Goal: Task Accomplishment & Management: Complete application form

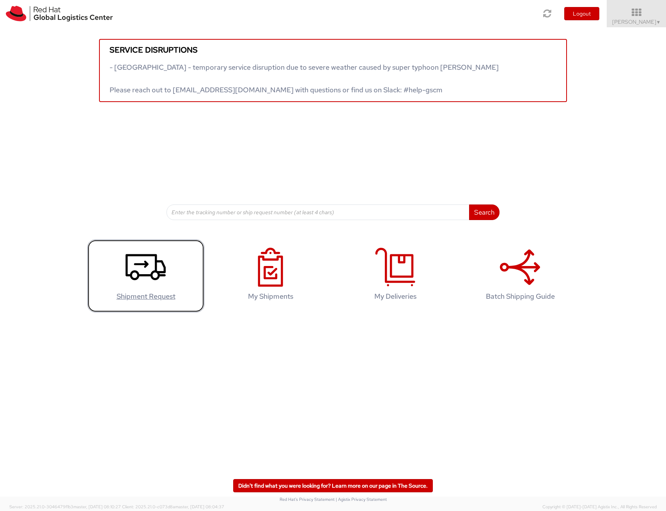
click at [127, 259] on use at bounding box center [146, 267] width 40 height 26
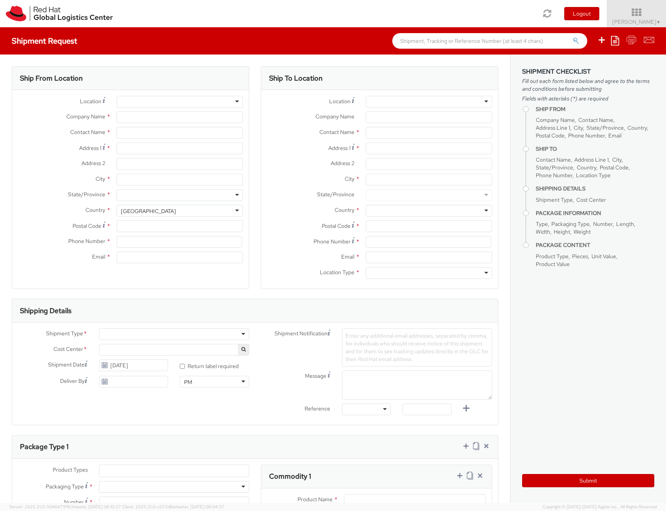
select select
select select "686"
type input "Red Hat"
type input "[PERSON_NAME]"
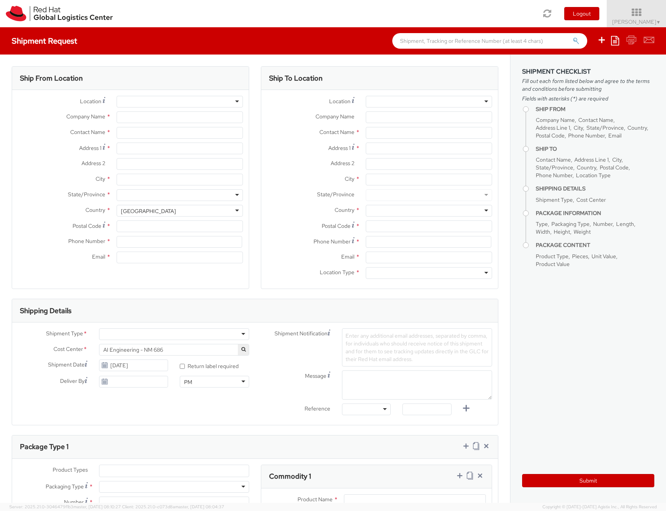
type input "[EMAIL_ADDRESS][DOMAIN_NAME]"
click at [157, 156] on div "Address 1 *" at bounding box center [130, 151] width 237 height 16
click at [157, 152] on input "Address 1 *" at bounding box center [180, 149] width 126 height 12
type input "[STREET_ADDRESS]"
click at [214, 183] on input "City *" at bounding box center [180, 180] width 126 height 12
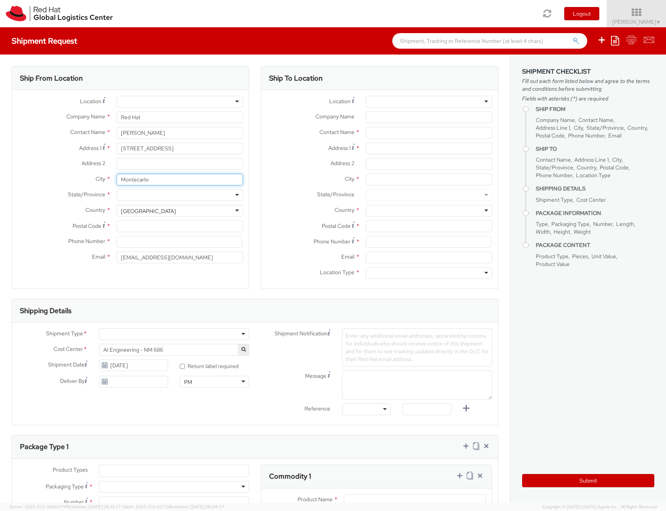
type input "Montecarlo"
type input "ital"
click at [191, 211] on div "United States" at bounding box center [180, 211] width 126 height 12
type input "italy"
select select "CM"
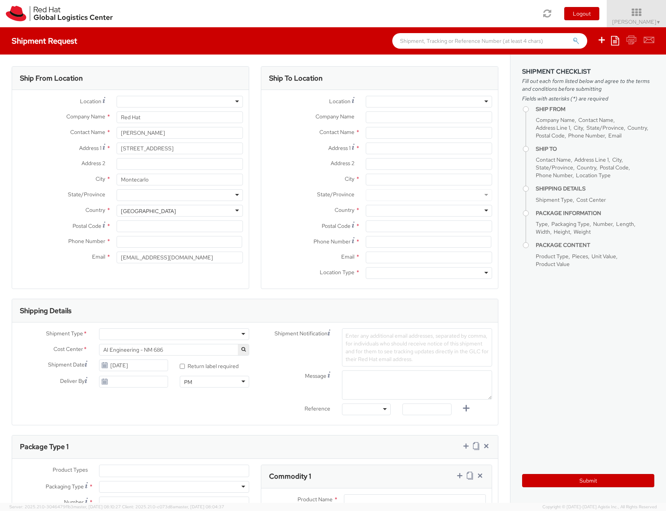
select select "KGS"
click at [172, 191] on div at bounding box center [180, 195] width 126 height 12
type input "toscan"
click at [166, 184] on input "Montecarlo" at bounding box center [180, 180] width 126 height 12
type input "Montecarlo"
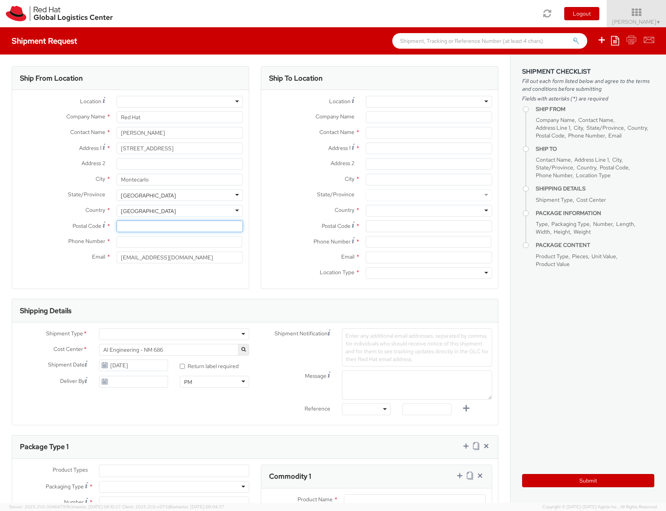
click at [154, 230] on input "Postal Code *" at bounding box center [180, 227] width 126 height 12
type input "55015"
click at [149, 244] on input at bounding box center [180, 242] width 126 height 12
type input "_"
type input "[PHONE_NUMBER]"
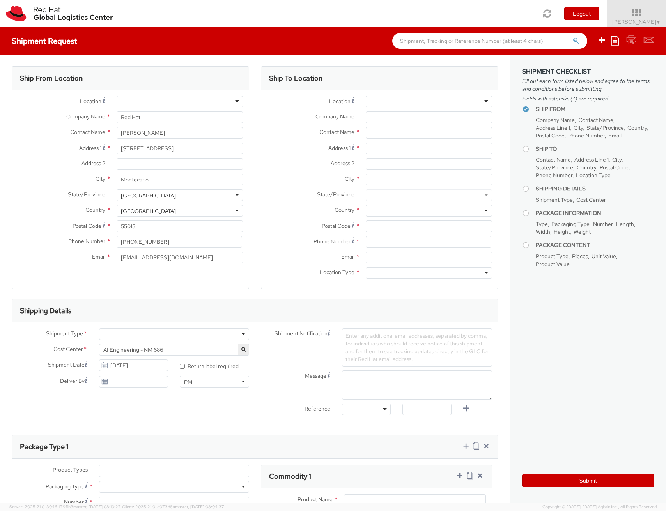
click at [398, 102] on div at bounding box center [429, 102] width 126 height 12
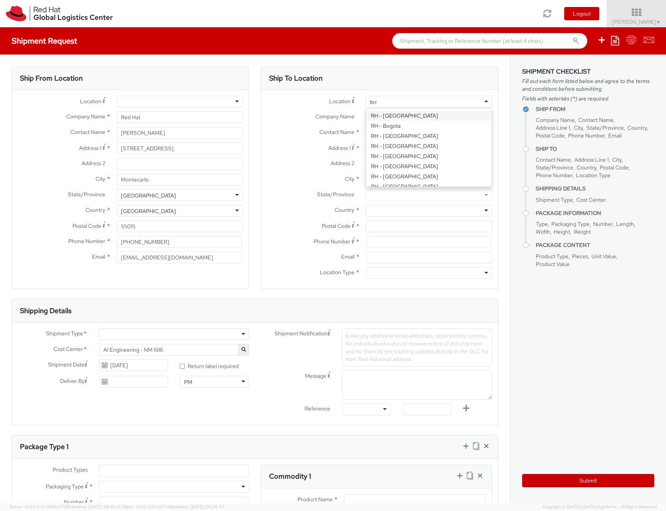
type input "brno"
type input "Red Hat Czech s.r.o."
type input "Purkynova 647/111"
type input "BRNO"
type input "621 00"
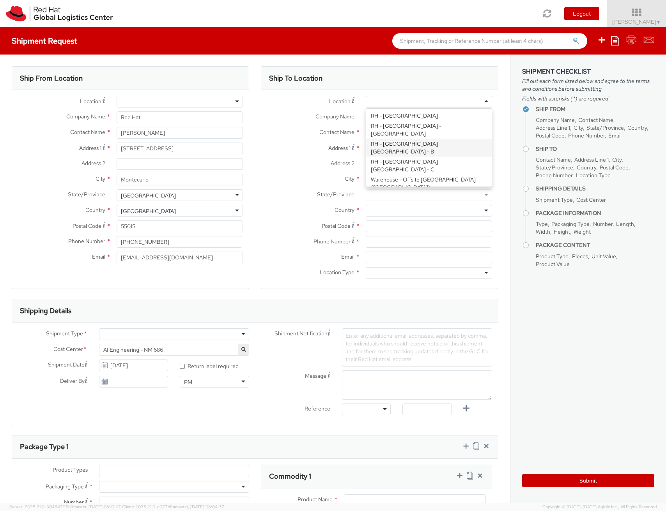
type input "420 532 294 555"
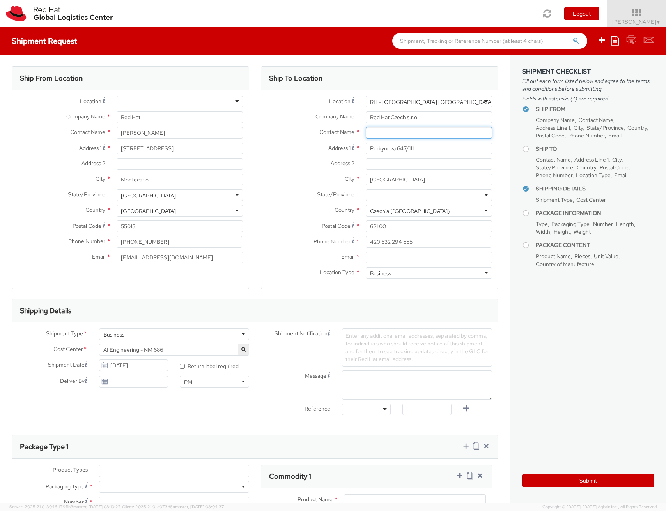
click at [398, 133] on input "text" at bounding box center [429, 133] width 126 height 12
paste input "Attn: Red Hat IT - Endpoint Systems"
click at [401, 150] on div "searching..." at bounding box center [429, 148] width 126 height 12
type input "Attn: Red Hat IT - Endpoint Systems"
click at [373, 163] on input "Address 2 *" at bounding box center [429, 164] width 126 height 12
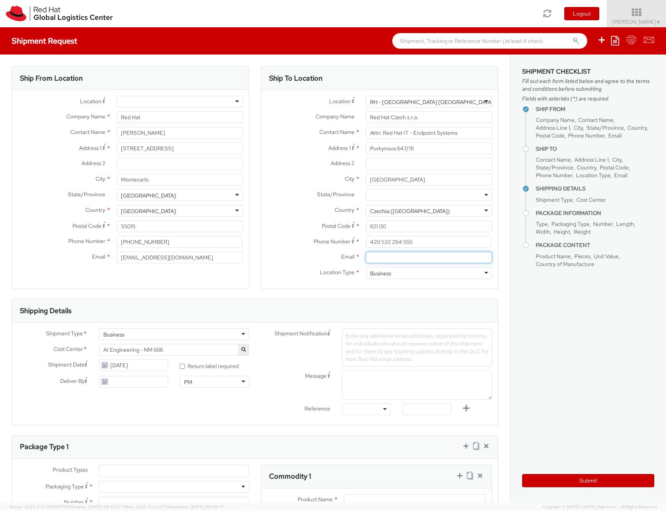
click at [426, 257] on input "Email *" at bounding box center [429, 258] width 126 height 12
paste input "[EMAIL_ADDRESS][DOMAIN_NAME]"
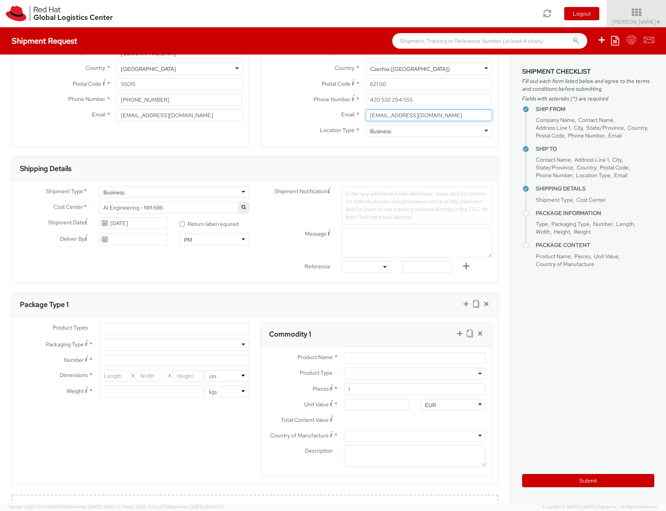
scroll to position [145, 0]
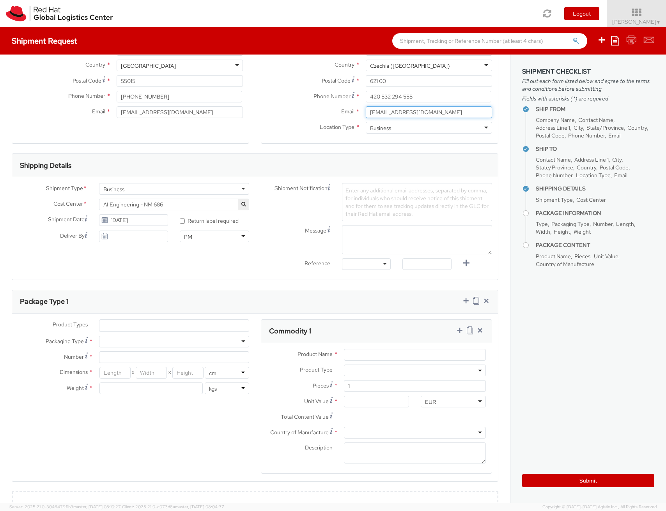
type input "[EMAIL_ADDRESS][DOMAIN_NAME]"
click at [218, 205] on span "AI Engineering - NM 686" at bounding box center [173, 204] width 141 height 7
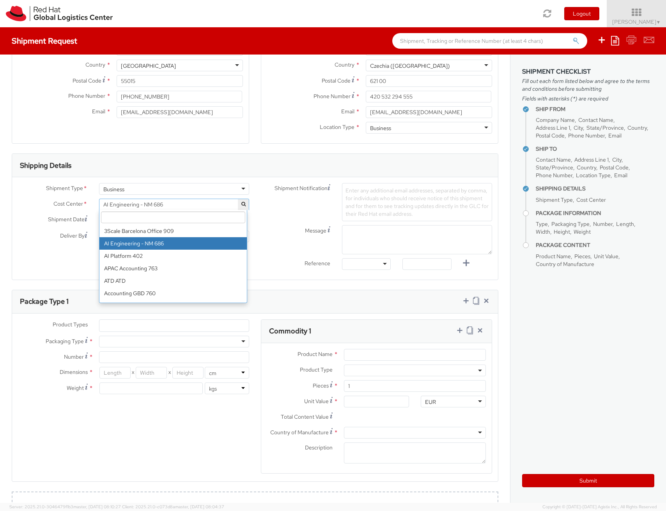
click at [208, 219] on input "search" at bounding box center [173, 218] width 144 height 12
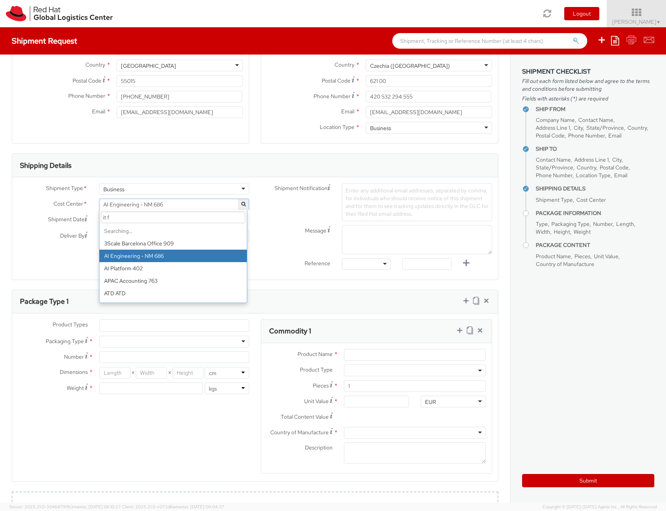
type input "it fi"
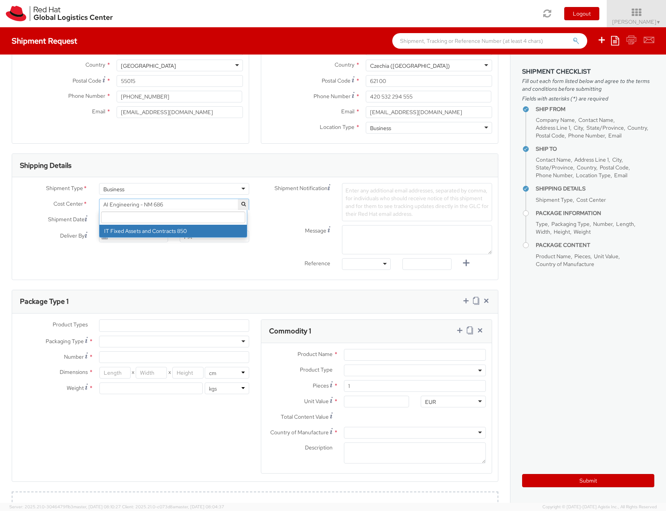
select select "850"
click at [103, 221] on use at bounding box center [104, 219] width 5 height 5
click at [110, 221] on input "10/12/2025" at bounding box center [133, 220] width 69 height 12
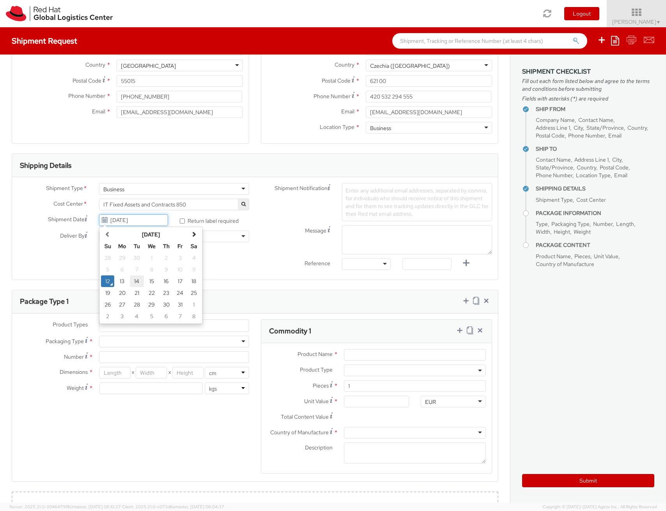
click at [134, 284] on td "14" at bounding box center [137, 282] width 14 height 12
type input "[DATE]"
click at [371, 203] on span "Enter any additional email addresses, separated by comma, for individuals who s…" at bounding box center [416, 202] width 143 height 30
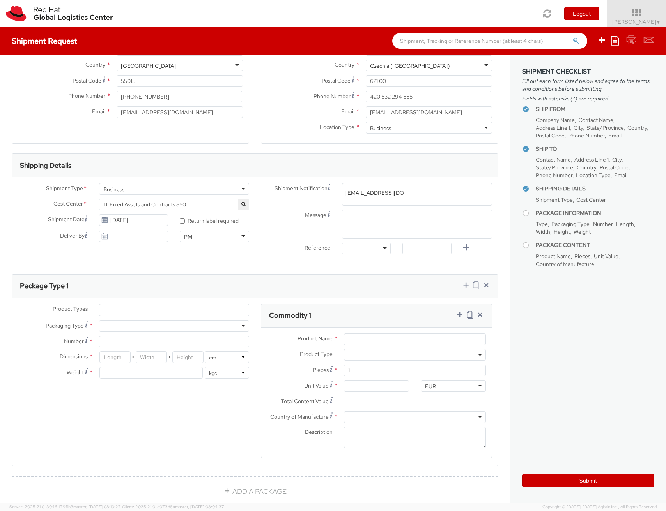
type input "emea-eshub@redhat.com"
click at [358, 221] on textarea "Message" at bounding box center [417, 224] width 150 height 29
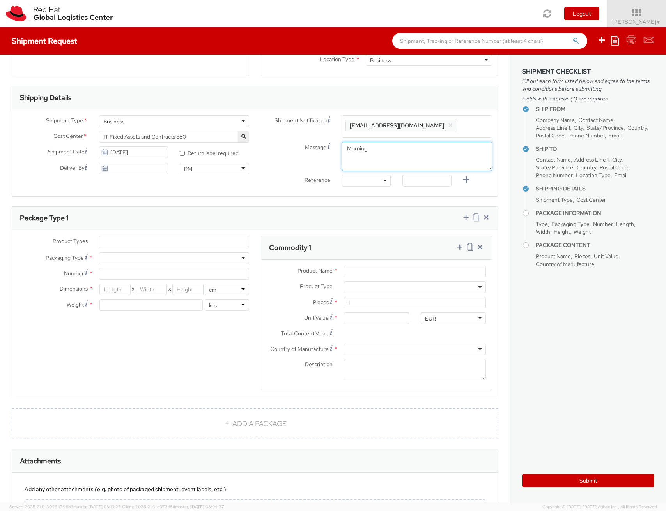
scroll to position [225, 0]
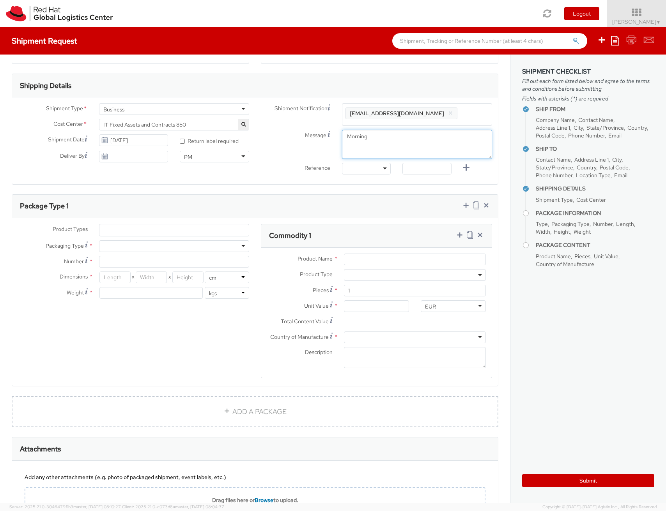
type textarea "Morning"
click at [371, 167] on div at bounding box center [366, 169] width 49 height 12
click at [405, 172] on input "text" at bounding box center [426, 169] width 49 height 12
type input "RPCI"
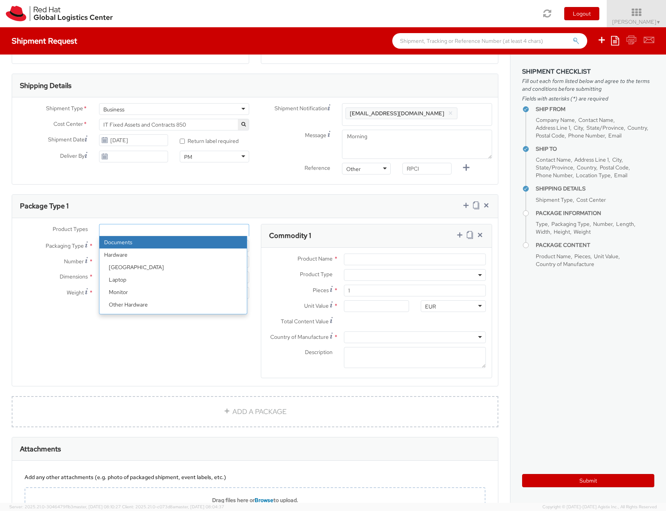
click at [118, 235] on ul at bounding box center [173, 231] width 149 height 12
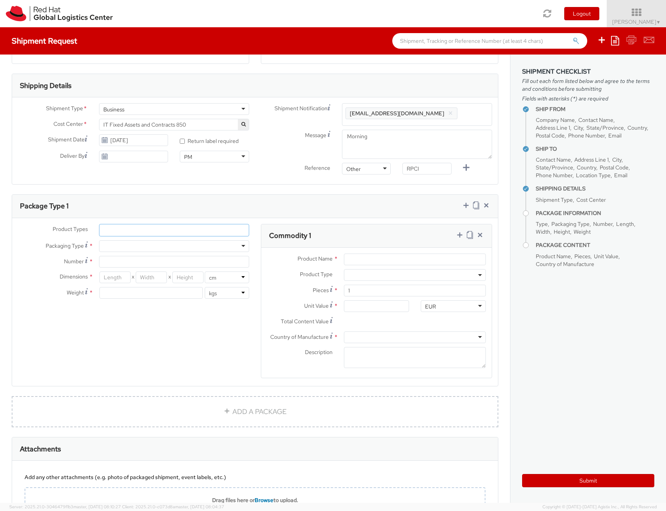
click at [122, 226] on ul at bounding box center [173, 231] width 149 height 12
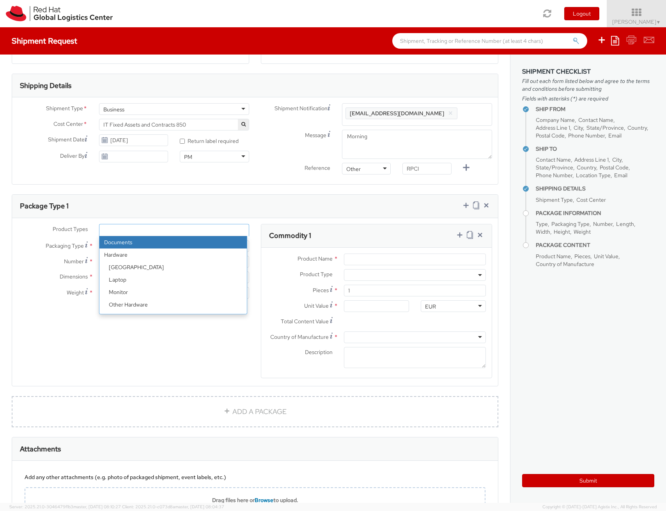
click at [129, 254] on strong "Hardware" at bounding box center [172, 255] width 147 height 12
click at [129, 256] on strong "Hardware" at bounding box center [172, 255] width 147 height 12
click at [111, 258] on strong "Hardware" at bounding box center [172, 255] width 147 height 12
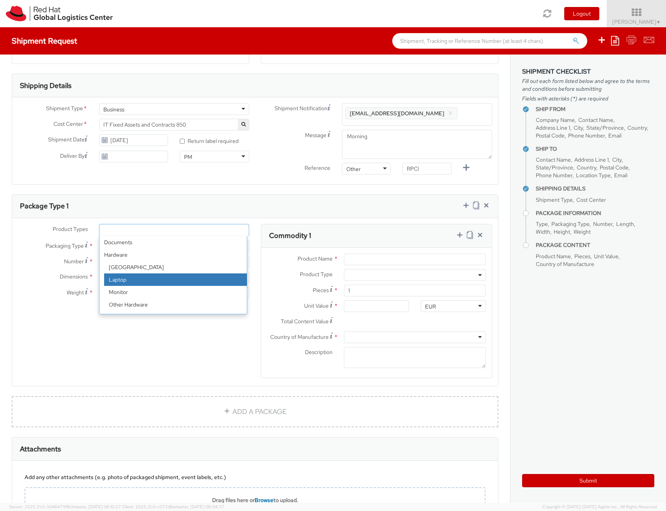
select select "LAPTOP"
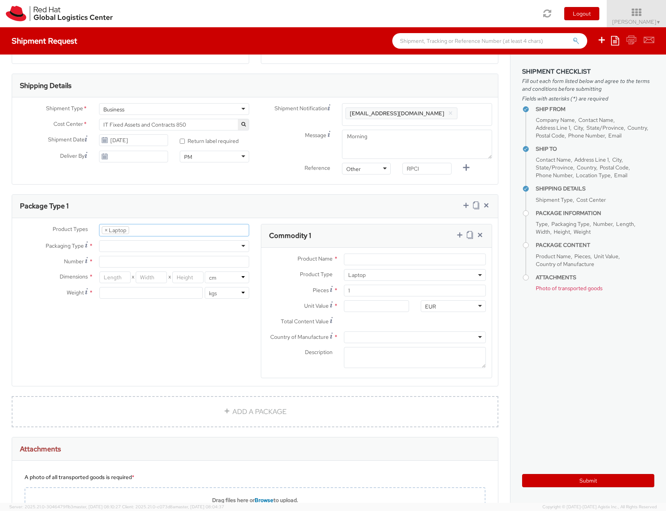
scroll to position [22, 0]
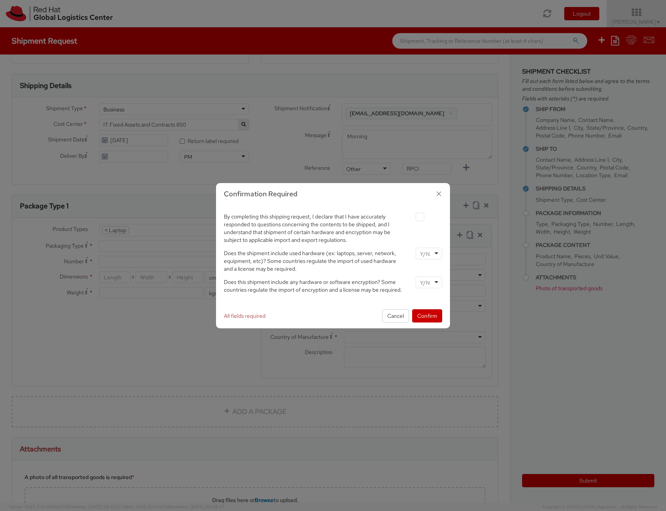
click at [417, 219] on label at bounding box center [420, 217] width 9 height 9
click at [413, 219] on input "checkbox" at bounding box center [410, 217] width 5 height 5
checkbox input "true"
click at [422, 310] on button "Confirm" at bounding box center [427, 315] width 30 height 13
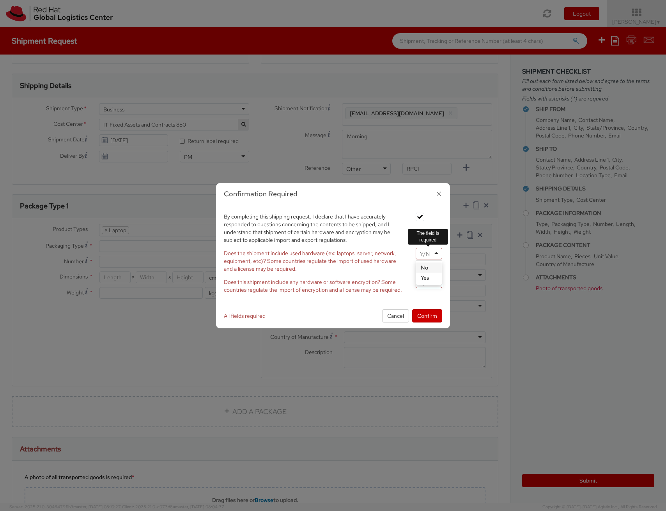
click at [434, 255] on div at bounding box center [429, 254] width 27 height 12
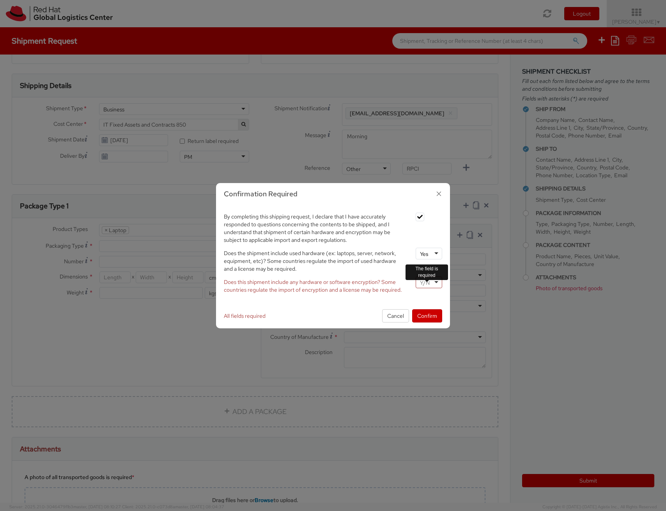
click at [431, 279] on div at bounding box center [429, 283] width 27 height 12
click at [433, 312] on button "Confirm" at bounding box center [427, 315] width 30 height 13
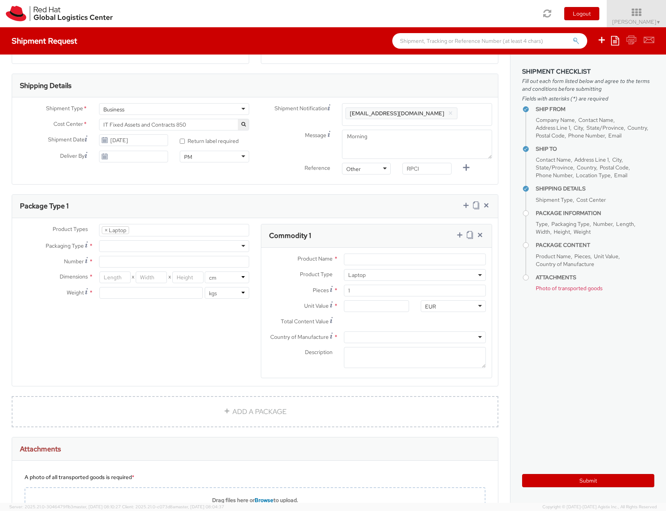
click at [126, 248] on div at bounding box center [174, 247] width 150 height 12
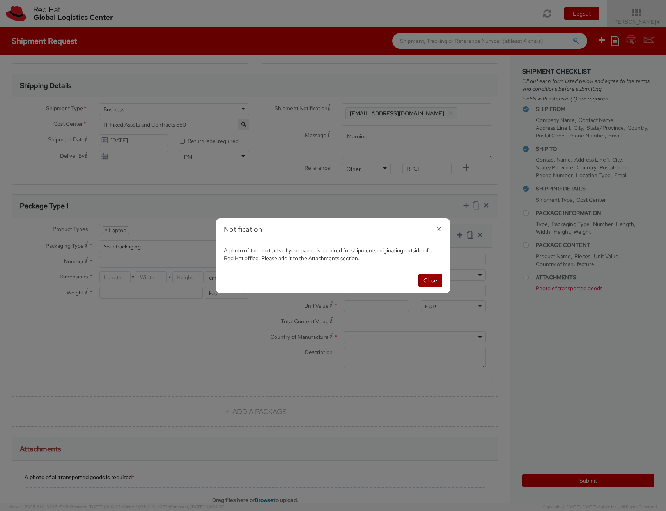
click at [433, 281] on button "Close" at bounding box center [430, 280] width 24 height 13
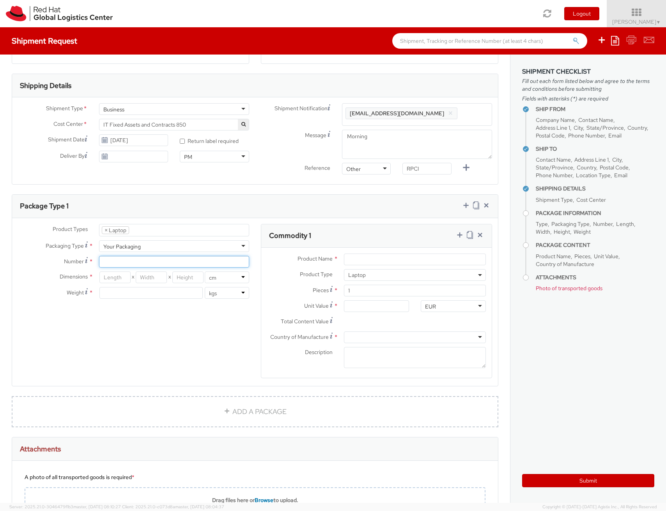
click at [164, 262] on input "Number *" at bounding box center [174, 262] width 150 height 12
type input "1"
click at [122, 276] on input "number" at bounding box center [114, 278] width 31 height 12
type input "46"
click at [147, 276] on input "number" at bounding box center [151, 278] width 31 height 12
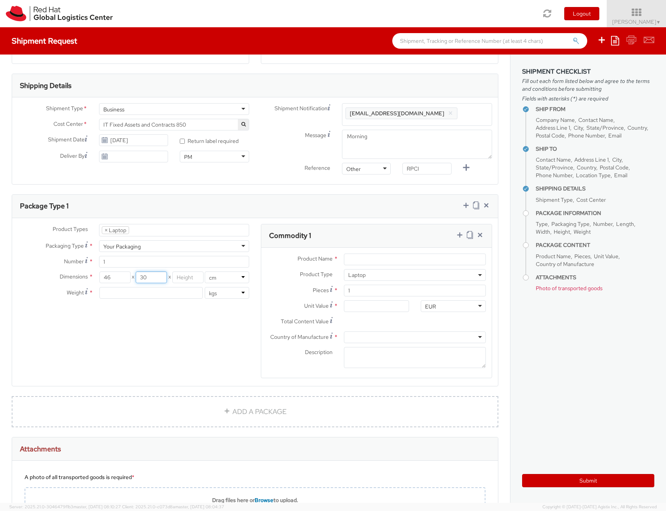
type input "30"
type input "13"
click at [127, 292] on input "number" at bounding box center [151, 293] width 104 height 12
type input "4"
click at [155, 346] on div "Product Types * Documents Docking Station Laptop Monitor Other Hardware Server …" at bounding box center [255, 306] width 486 height 164
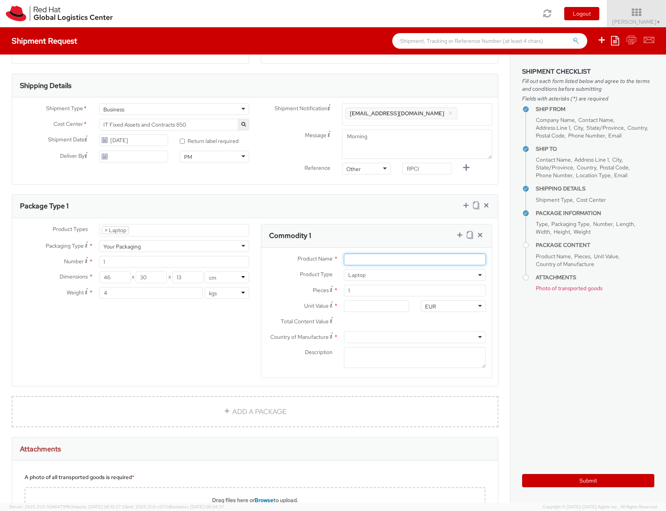
click at [356, 260] on input "Product Name *" at bounding box center [415, 260] width 142 height 12
type input "Lenovo ThinkPad T14 Gen3"
click at [367, 308] on input "Unit Value *" at bounding box center [376, 307] width 65 height 12
type input "4.00"
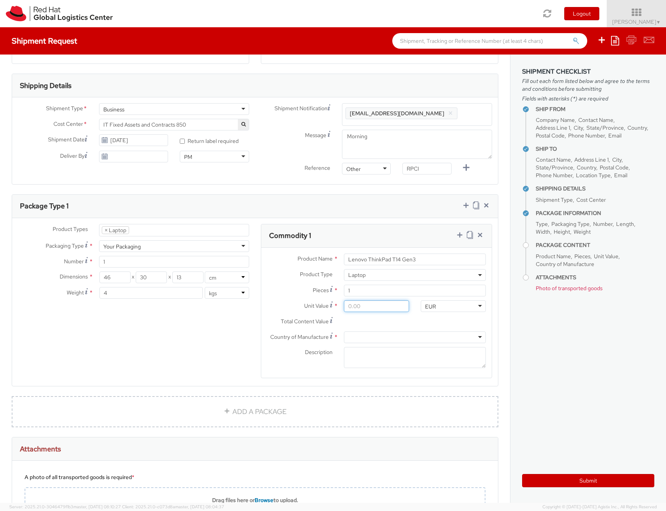
type input "4.00"
type input "40.00"
type input "400.00"
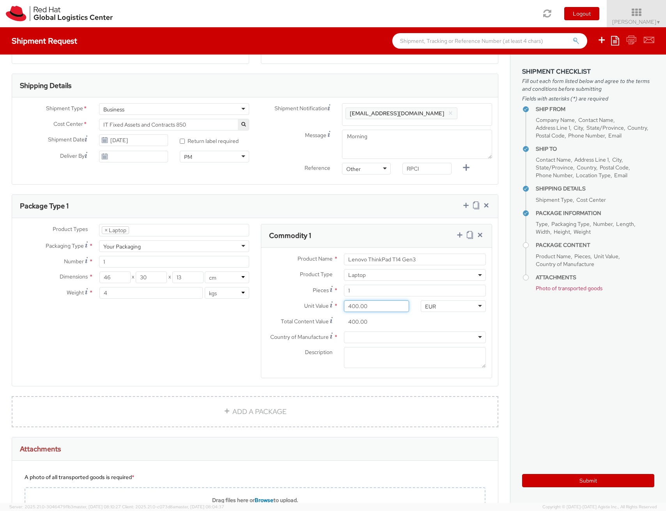
type input "40.00"
type input "4.00"
type input "0.00"
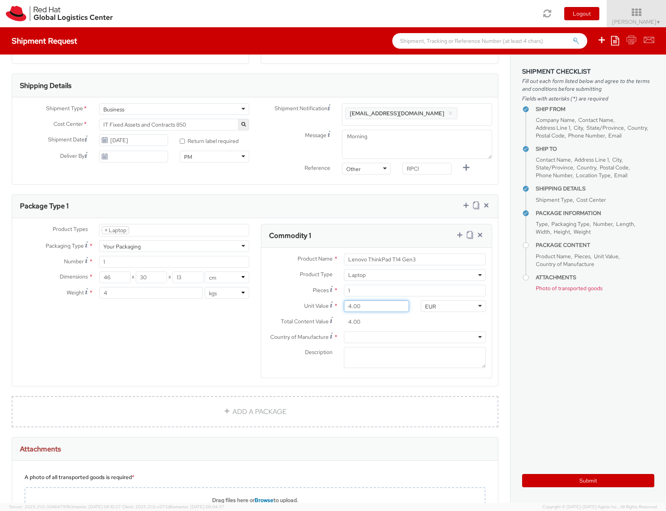
type input "0.00"
type input "5.00"
type input "50.00"
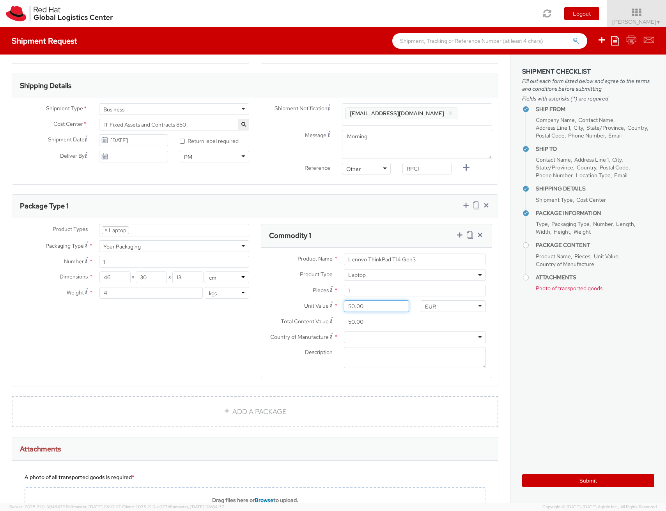
type input "500.00"
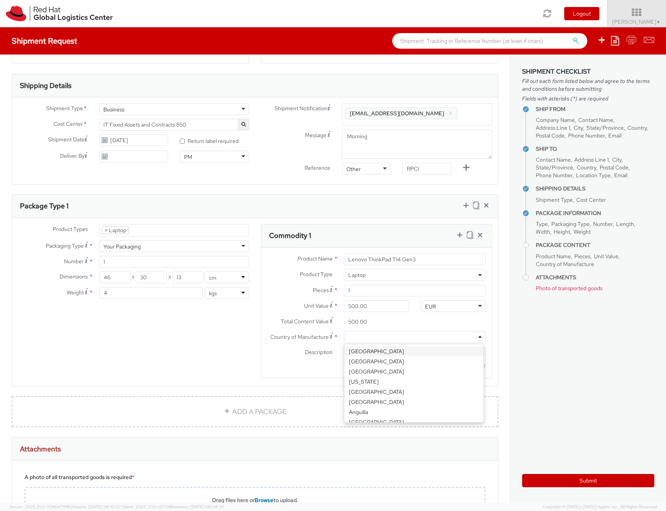
click at [365, 337] on div at bounding box center [415, 338] width 142 height 12
type input "china"
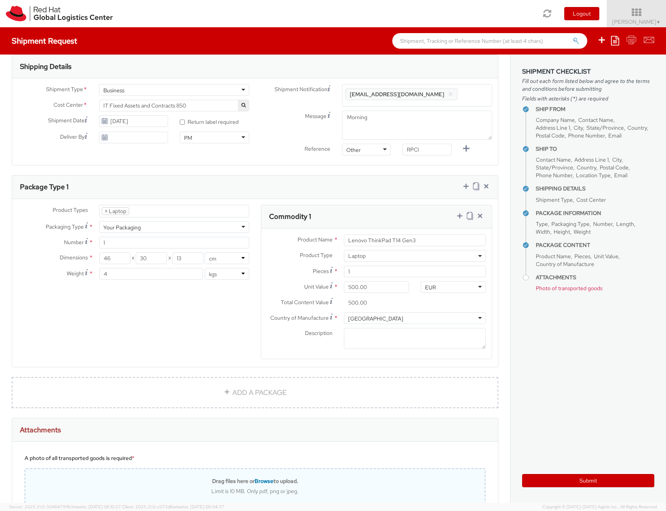
scroll to position [375, 0]
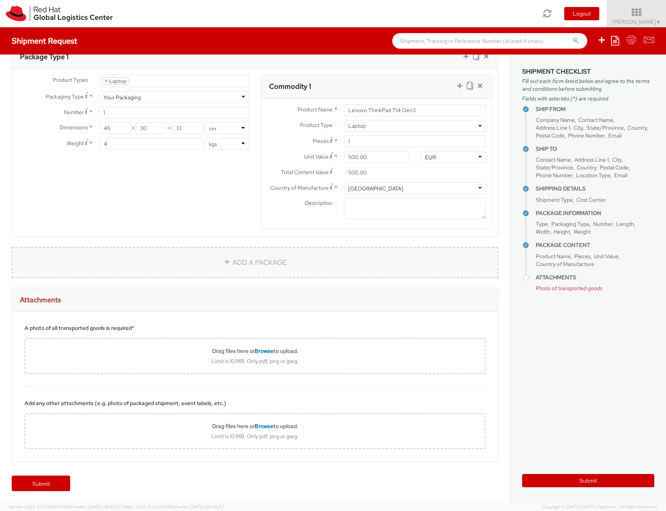
click at [260, 258] on link "ADD A PACKAGE" at bounding box center [255, 262] width 486 height 31
select select
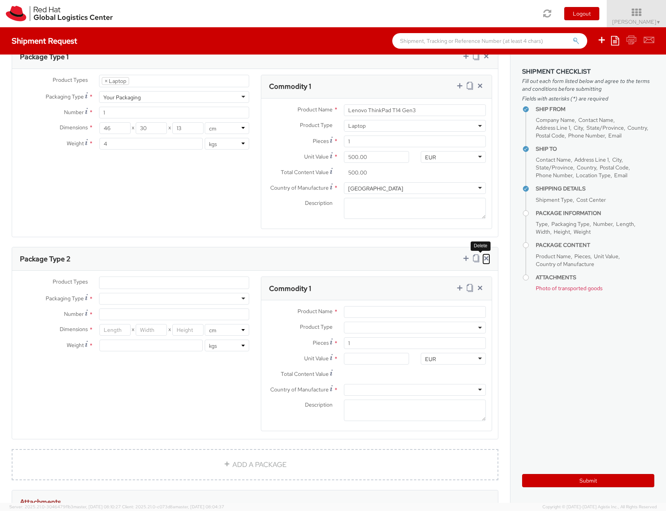
click at [482, 258] on icon at bounding box center [486, 259] width 8 height 8
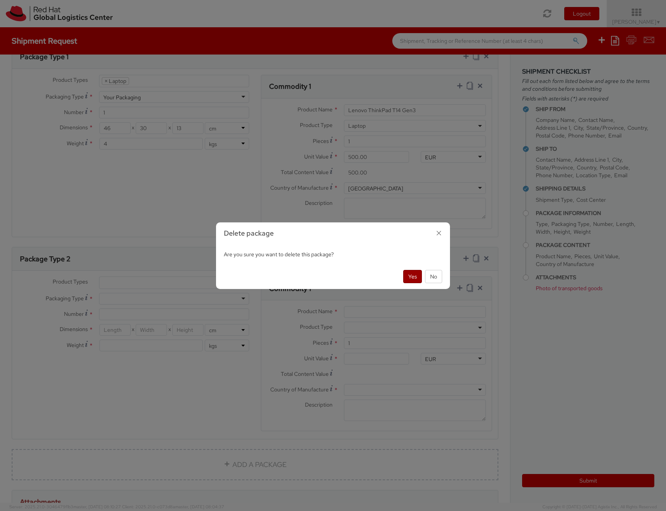
click at [412, 278] on button "Yes" at bounding box center [412, 276] width 19 height 13
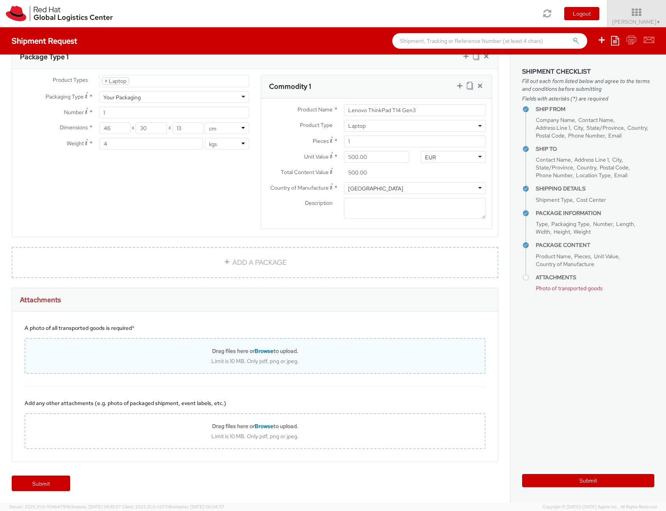
click at [276, 352] on b "Drag files here or Browse to upload." at bounding box center [255, 351] width 86 height 7
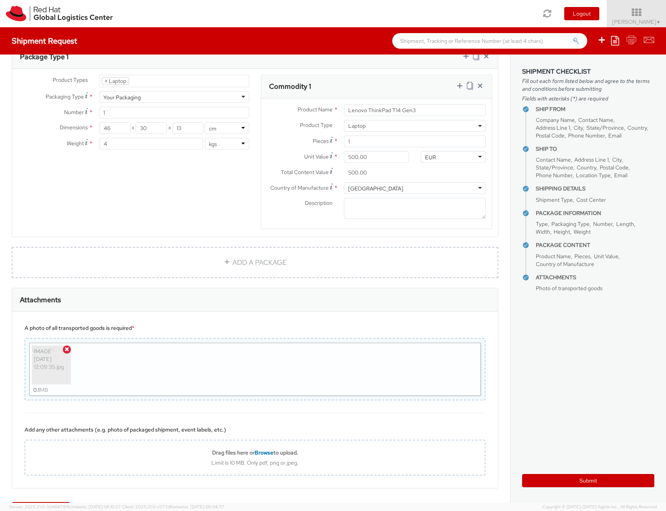
scroll to position [401, 0]
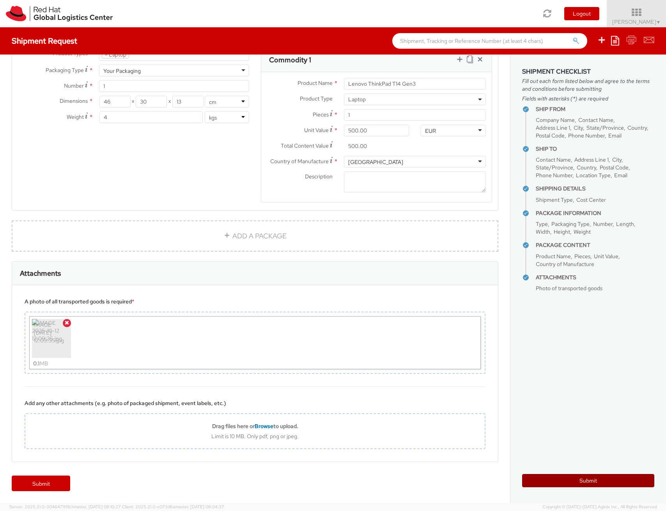
click at [599, 486] on button "Submit" at bounding box center [588, 480] width 132 height 13
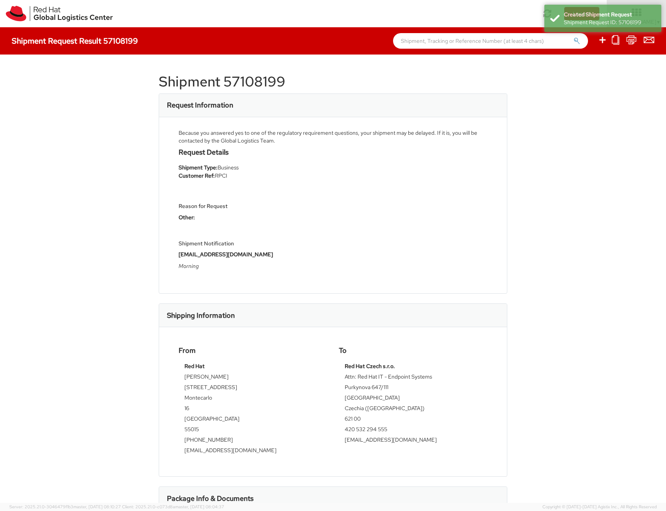
click at [202, 130] on div "Because you answered yes to one of the regulatory requirement questions, your s…" at bounding box center [333, 137] width 309 height 16
drag, startPoint x: 202, startPoint y: 130, endPoint x: 267, endPoint y: 140, distance: 66.2
click at [267, 140] on div "Because you answered yes to one of the regulatory requirement questions, your s…" at bounding box center [333, 137] width 309 height 16
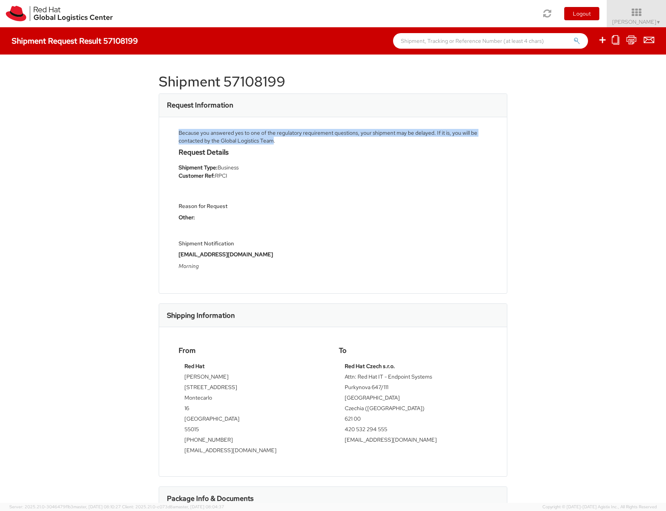
drag, startPoint x: 267, startPoint y: 140, endPoint x: 179, endPoint y: 136, distance: 87.8
click at [179, 136] on div "Because you answered yes to one of the regulatory requirement questions, your s…" at bounding box center [333, 137] width 309 height 16
drag, startPoint x: 179, startPoint y: 136, endPoint x: 203, endPoint y: 134, distance: 24.2
click at [203, 134] on div "Because you answered yes to one of the regulatory requirement questions, your s…" at bounding box center [333, 137] width 309 height 16
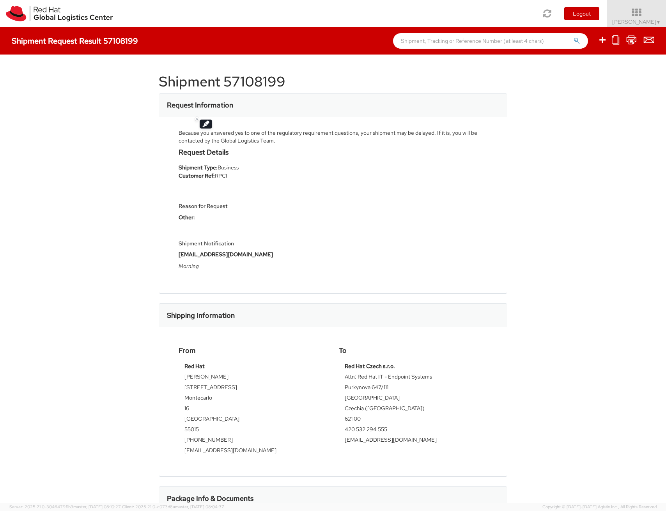
click at [191, 140] on div "Because you answered yes to one of the regulatory requirement questions, your s…" at bounding box center [333, 137] width 309 height 16
click at [193, 154] on h4 "Request Details" at bounding box center [253, 153] width 149 height 8
drag, startPoint x: 193, startPoint y: 156, endPoint x: 195, endPoint y: 164, distance: 8.4
click at [194, 161] on div "Request Details Shipment Type: Business Customer Ref: RPCI Reason for Request O…" at bounding box center [253, 212] width 160 height 126
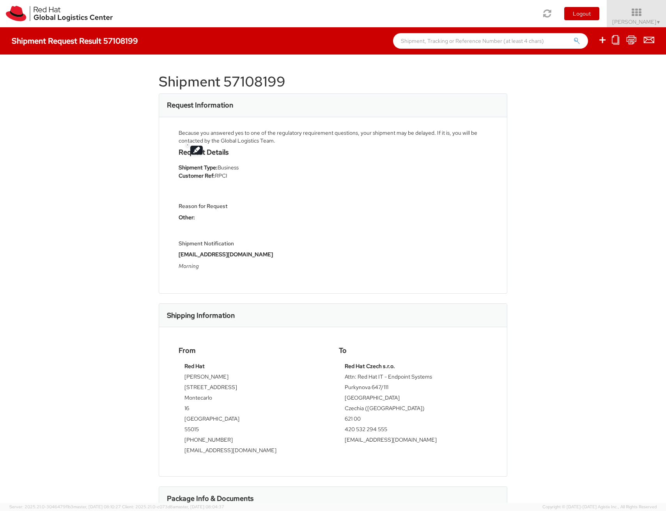
click at [198, 175] on strong "Customer Ref:" at bounding box center [197, 175] width 36 height 7
drag, startPoint x: 214, startPoint y: 178, endPoint x: 229, endPoint y: 181, distance: 15.1
click at [221, 179] on li "Customer Ref: RPCI" at bounding box center [253, 176] width 149 height 8
drag, startPoint x: 227, startPoint y: 180, endPoint x: 209, endPoint y: 180, distance: 17.9
click at [212, 179] on div "Request Details Shipment Type: Business Customer Ref: RPCI Reason for Request O…" at bounding box center [253, 212] width 160 height 126
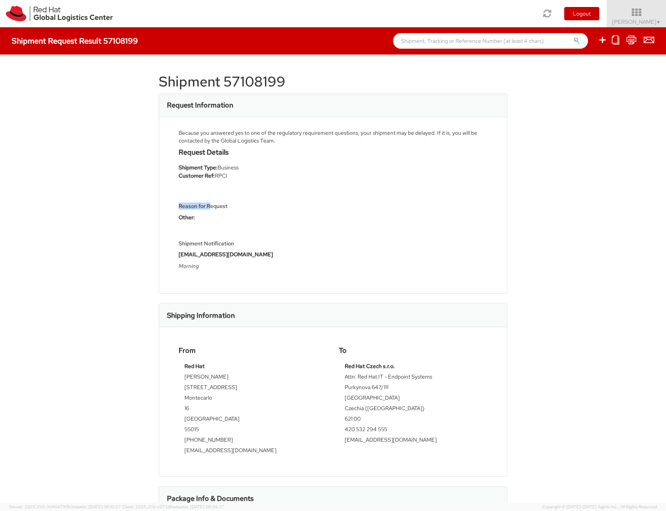
drag, startPoint x: 206, startPoint y: 205, endPoint x: 207, endPoint y: 209, distance: 4.8
click at [207, 207] on div "Reason for Request Other:" at bounding box center [253, 206] width 149 height 37
drag, startPoint x: 207, startPoint y: 213, endPoint x: 206, endPoint y: 218, distance: 5.1
click at [206, 216] on div "Reason for Request Other:" at bounding box center [253, 206] width 149 height 37
drag, startPoint x: 203, startPoint y: 248, endPoint x: 203, endPoint y: 260, distance: 11.3
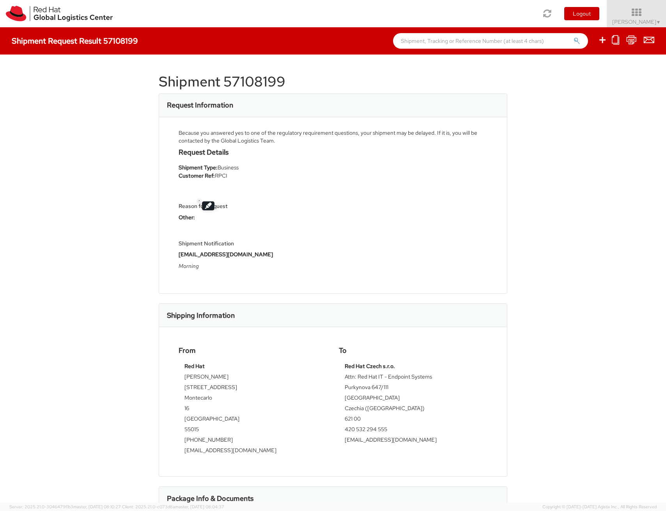
click at [203, 254] on div "Shipment Notification emea-eshub@redhat.com Morning" at bounding box center [253, 249] width 149 height 49
click at [203, 262] on div "Shipment Notification emea-eshub@redhat.com Morning" at bounding box center [253, 249] width 149 height 49
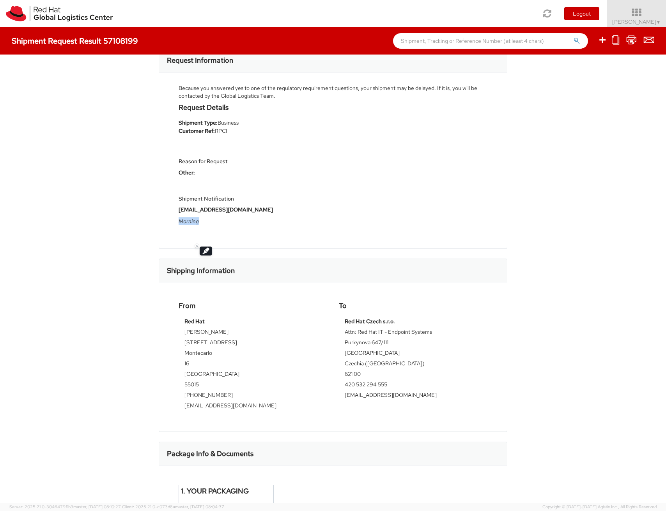
scroll to position [94, 0]
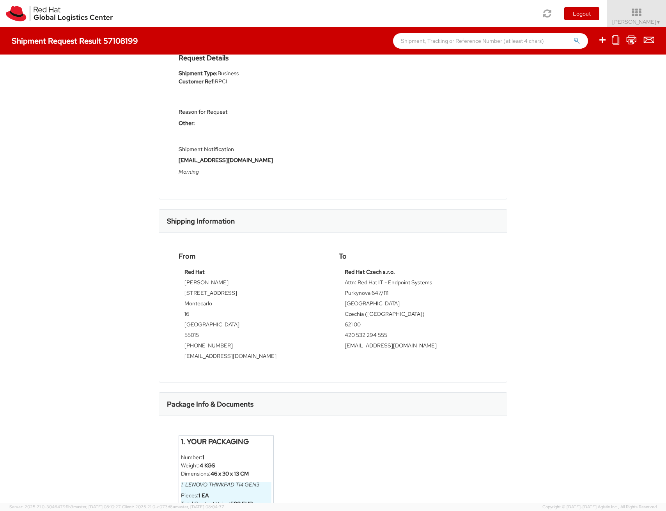
click at [194, 271] on strong "Red Hat" at bounding box center [194, 272] width 20 height 7
click at [186, 292] on td "[STREET_ADDRESS]" at bounding box center [252, 294] width 137 height 11
click at [186, 293] on td "[STREET_ADDRESS]" at bounding box center [252, 294] width 137 height 11
click at [186, 300] on td "Montecarlo" at bounding box center [252, 305] width 137 height 11
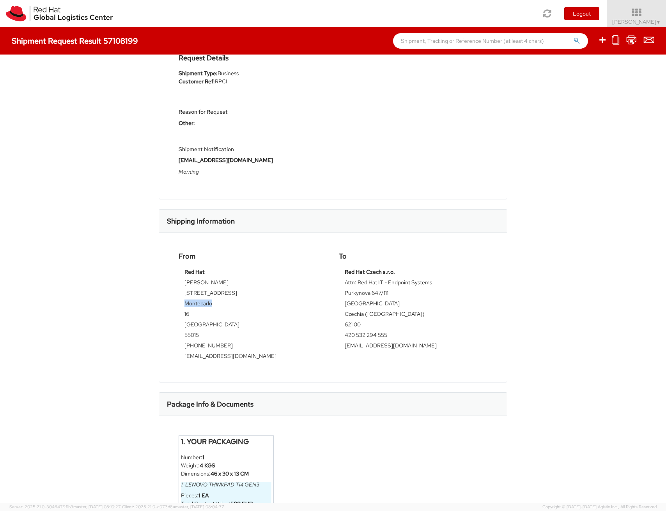
click at [186, 300] on td "Montecarlo" at bounding box center [252, 305] width 137 height 11
click at [187, 312] on td "16" at bounding box center [252, 315] width 137 height 11
drag, startPoint x: 192, startPoint y: 313, endPoint x: 181, endPoint y: 313, distance: 10.5
click at [184, 313] on td "16" at bounding box center [252, 315] width 137 height 11
click at [184, 319] on td "16" at bounding box center [252, 315] width 137 height 11
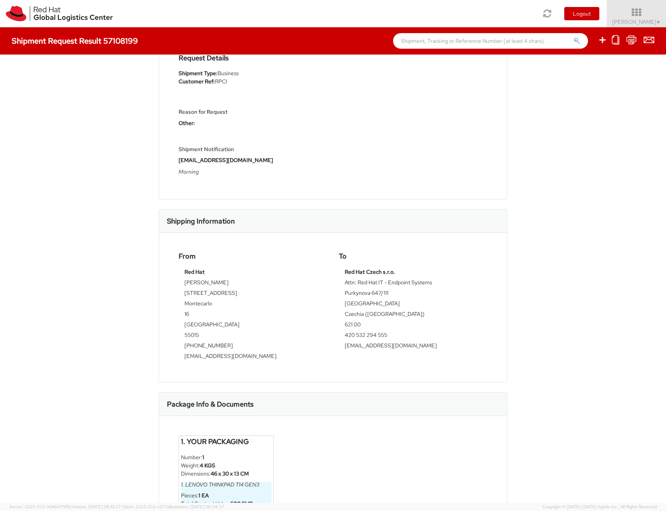
click at [184, 319] on td "16" at bounding box center [252, 315] width 137 height 11
click at [187, 325] on td "Italy" at bounding box center [252, 326] width 137 height 11
click at [193, 336] on td "55015" at bounding box center [252, 336] width 137 height 11
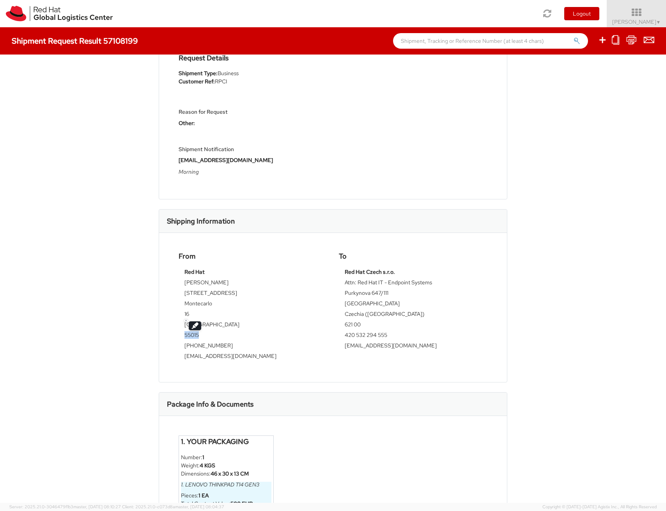
click at [197, 346] on td "[PHONE_NUMBER]" at bounding box center [252, 347] width 137 height 11
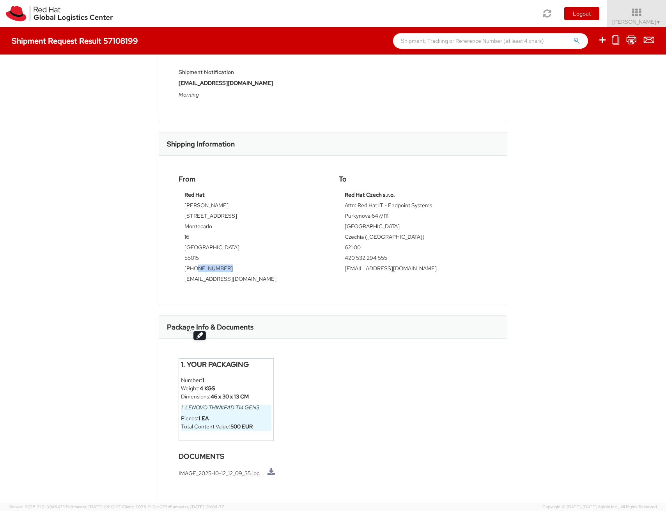
scroll to position [174, 0]
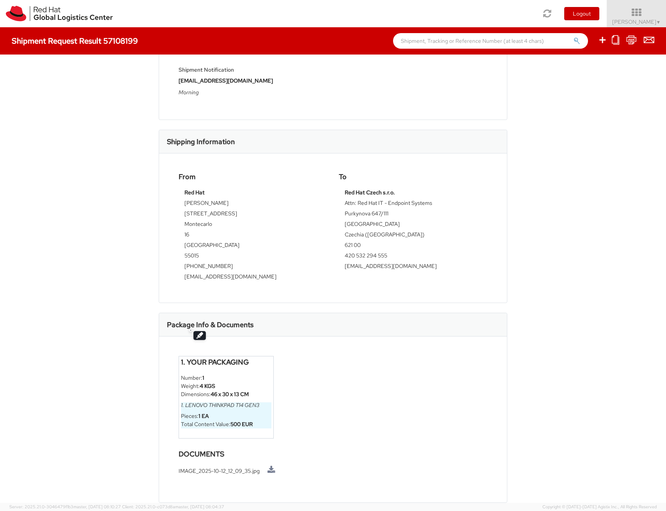
click at [215, 394] on strong "46 x 30 x 13 CM" at bounding box center [229, 394] width 38 height 7
click at [459, 113] on div "Because you answered yes to one of the regulatory requirement questions, your s…" at bounding box center [333, 31] width 348 height 177
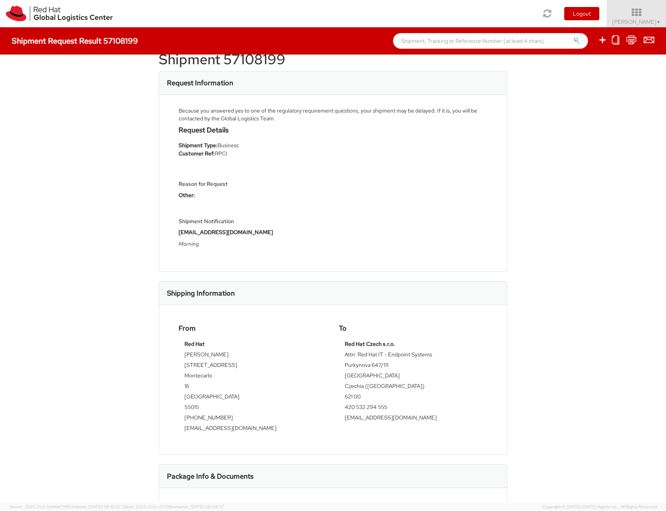
scroll to position [0, 0]
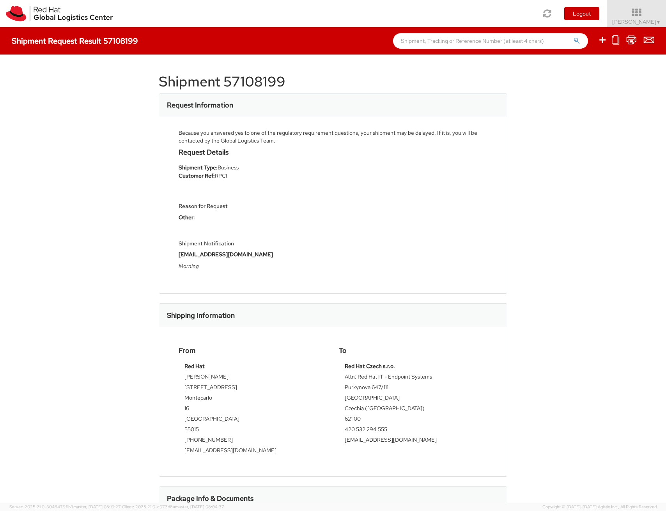
click at [234, 85] on h1 "Shipment 57108199" at bounding box center [333, 82] width 348 height 16
copy h1 "57108199"
click at [123, 48] on div "Shipment Request Result 57108199" at bounding box center [333, 40] width 666 height 27
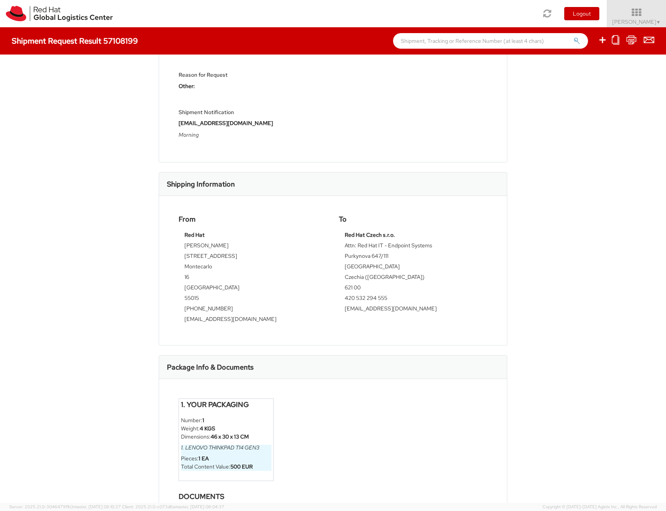
scroll to position [174, 0]
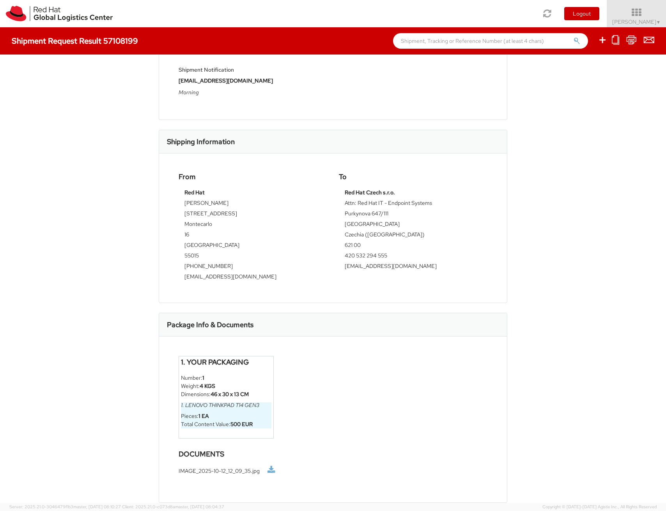
click at [271, 472] on link at bounding box center [271, 470] width 8 height 8
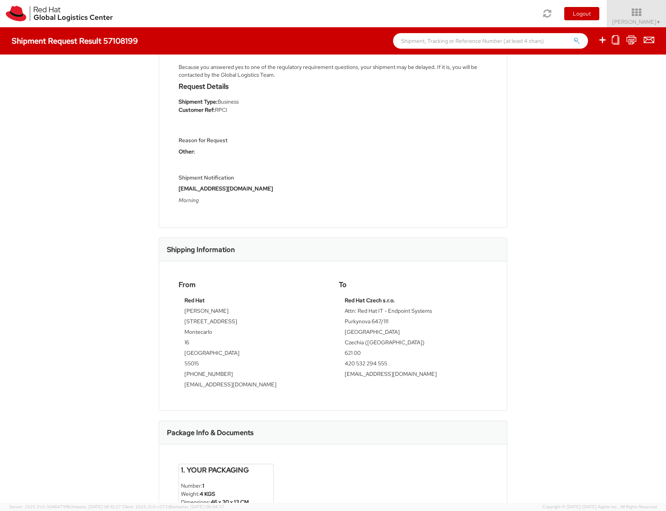
scroll to position [0, 0]
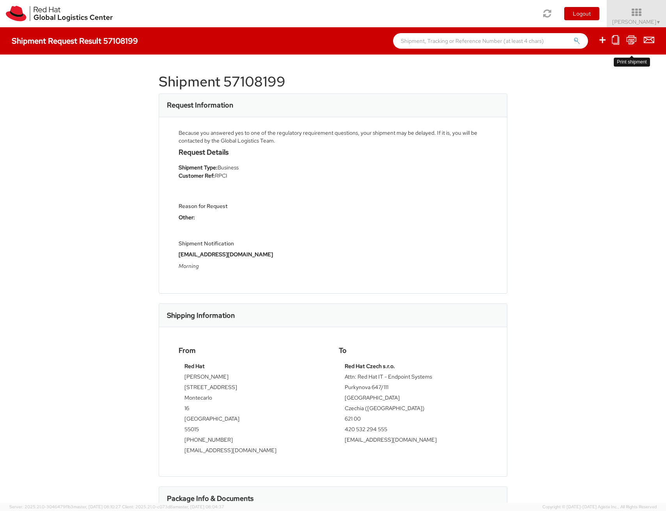
click at [635, 41] on icon at bounding box center [631, 40] width 11 height 10
click at [655, 16] on button "×" at bounding box center [655, 13] width 5 height 11
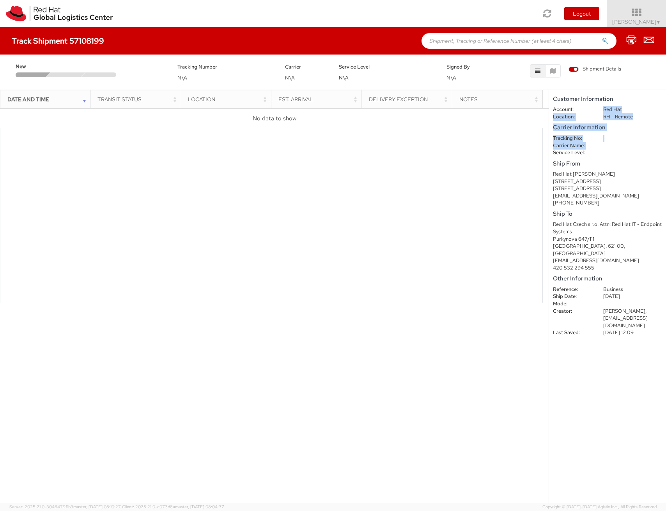
drag, startPoint x: 599, startPoint y: 123, endPoint x: 599, endPoint y: 145, distance: 21.8
click at [599, 144] on shipment-details "Customer Information Account: Red Hat Location: RH - Remote Carrier Information…" at bounding box center [607, 296] width 117 height 413
click at [433, 173] on div at bounding box center [271, 215] width 543 height 175
